Goal: Transaction & Acquisition: Download file/media

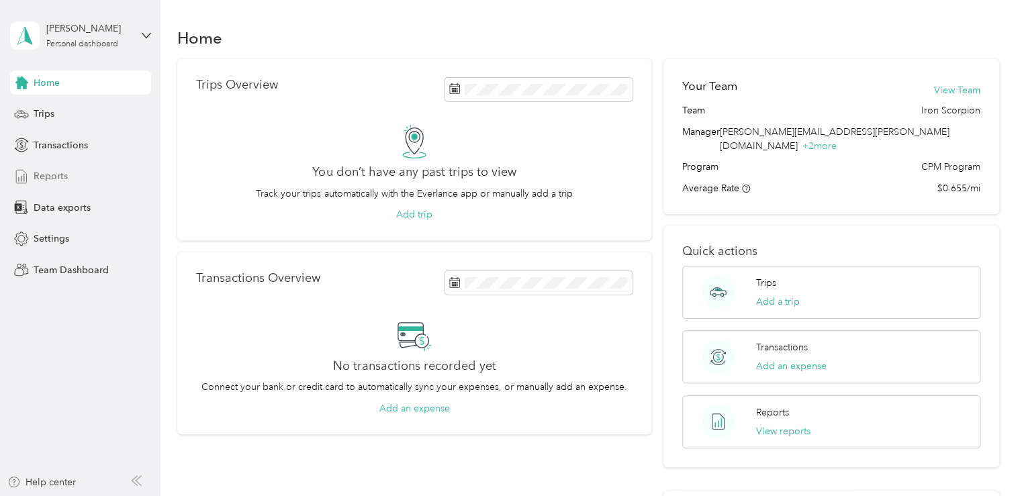
click at [68, 177] on div "Reports" at bounding box center [80, 177] width 141 height 24
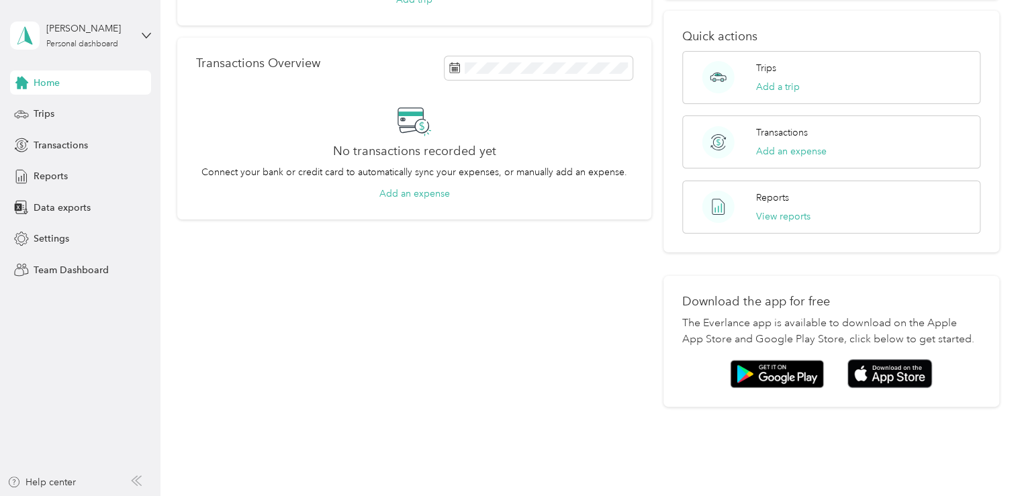
scroll to position [195, 0]
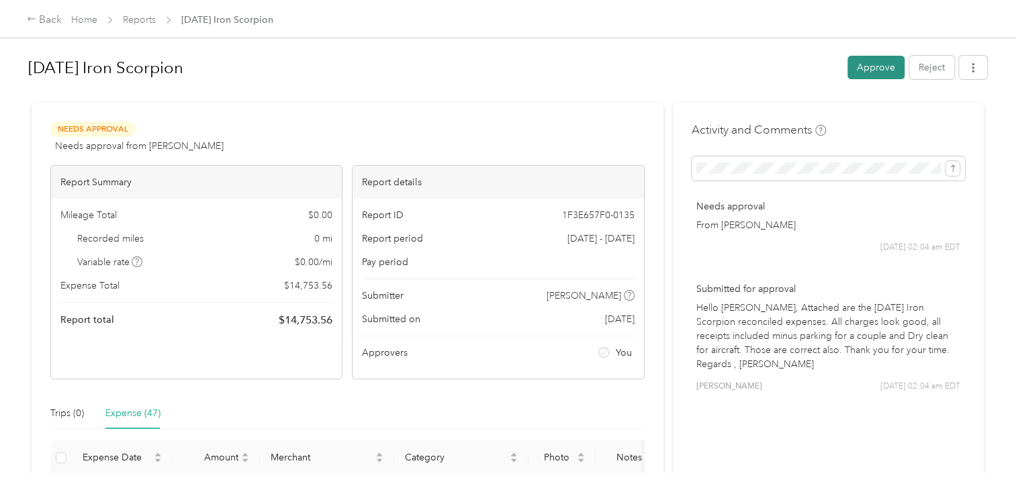
click at [865, 73] on button "Approve" at bounding box center [876, 68] width 57 height 24
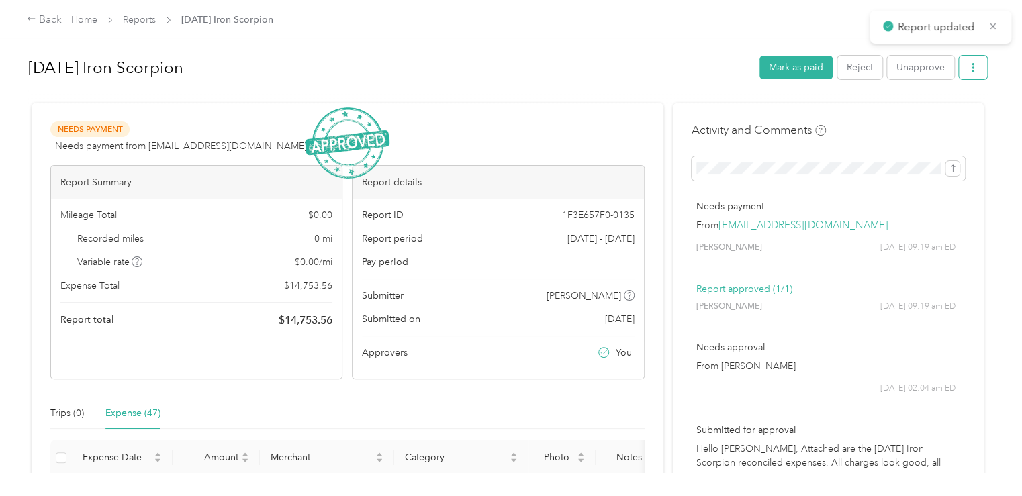
click at [967, 74] on button "button" at bounding box center [973, 68] width 28 height 24
click at [927, 113] on span "Download" at bounding box center [933, 116] width 44 height 14
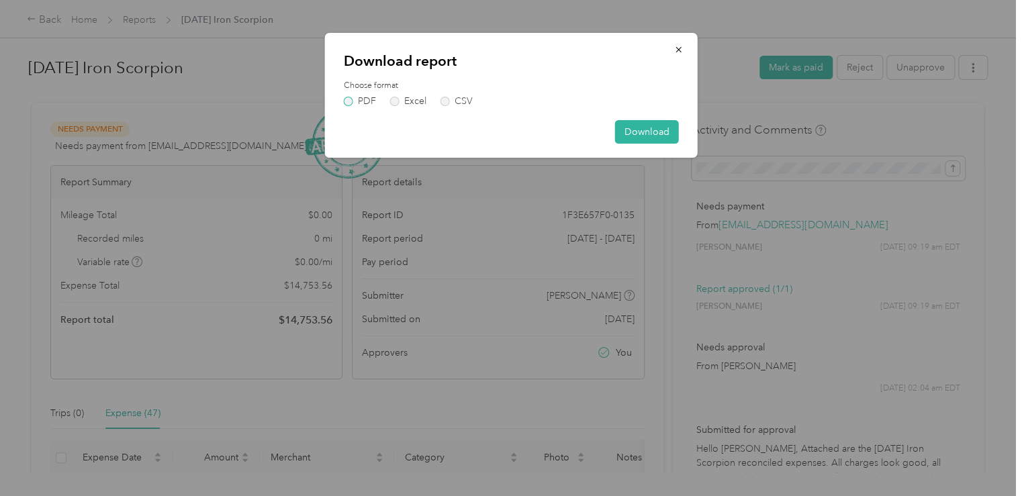
click at [356, 101] on label "PDF" at bounding box center [360, 101] width 32 height 9
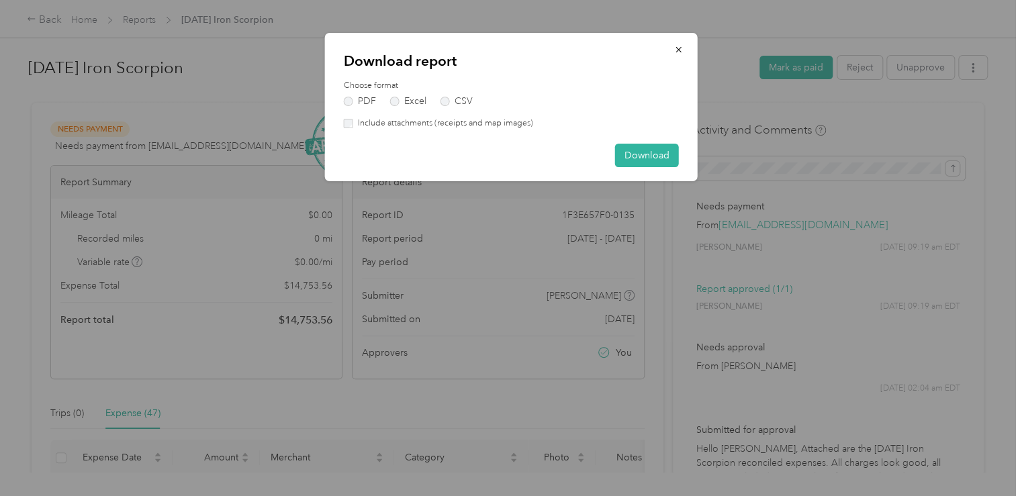
click at [372, 127] on label "Include attachments (receipts and map images)" at bounding box center [443, 124] width 180 height 12
click at [639, 148] on button "Download" at bounding box center [647, 156] width 64 height 24
